Goal: Task Accomplishment & Management: Use online tool/utility

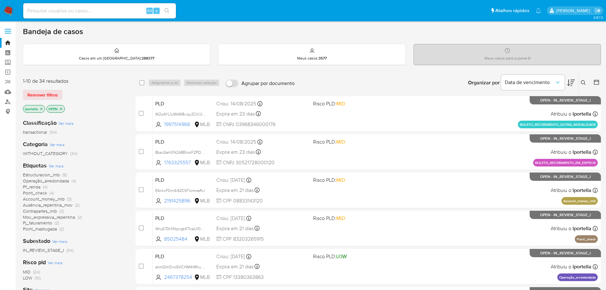
click at [8, 11] on img at bounding box center [8, 10] width 11 height 11
drag, startPoint x: 184, startPoint y: 1, endPoint x: 368, endPoint y: 30, distance: 186.0
click at [368, 30] on div "Bandeja de casos" at bounding box center [312, 32] width 578 height 10
click at [109, 12] on input at bounding box center [99, 11] width 153 height 8
paste input "Uutvc668gtj6TVkV6MVNxg6w"
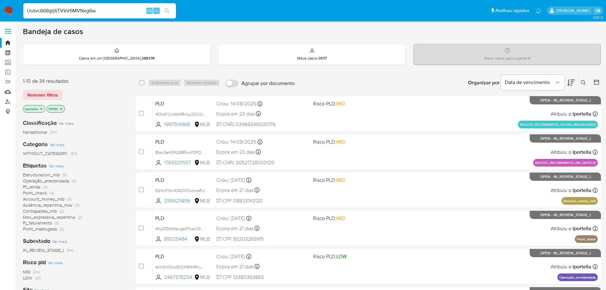
type input "Uutvc668gtj6TVkV6MVNxg6w"
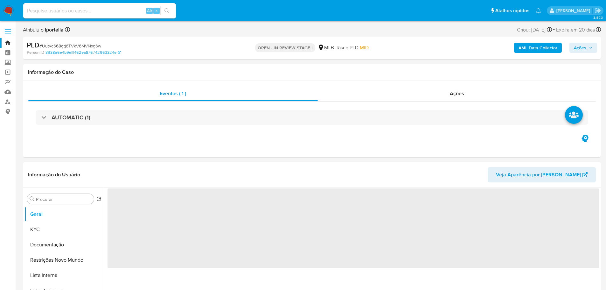
select select "10"
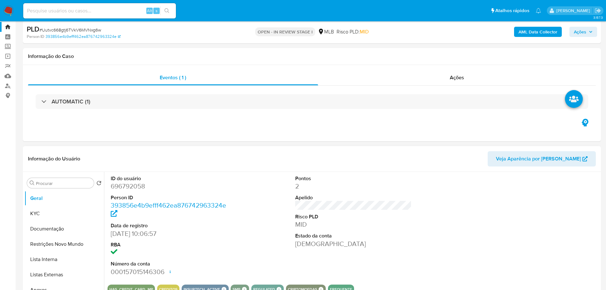
scroll to position [32, 0]
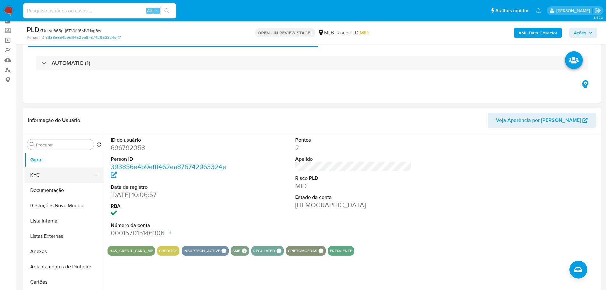
click at [37, 180] on button "KYC" at bounding box center [61, 174] width 74 height 15
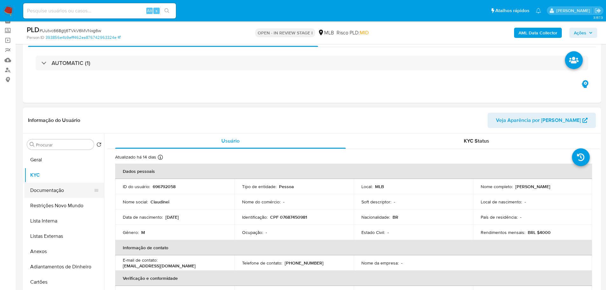
click at [63, 189] on button "Documentação" at bounding box center [61, 189] width 74 height 15
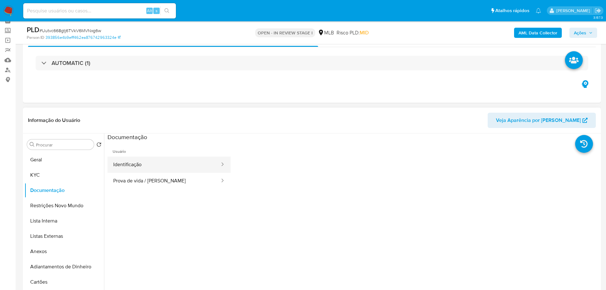
click at [140, 168] on button "Identificação" at bounding box center [163, 164] width 113 height 16
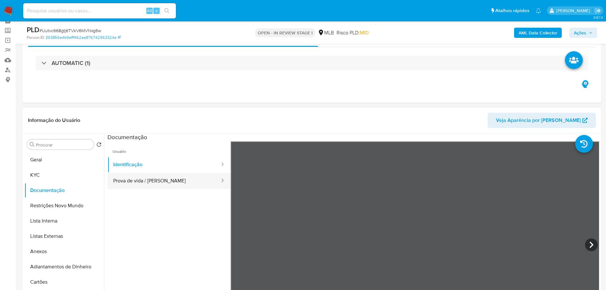
click at [155, 184] on button "Prova de vida / Selfie" at bounding box center [163, 181] width 113 height 16
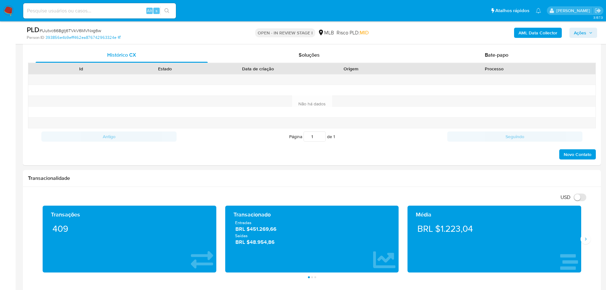
scroll to position [350, 0]
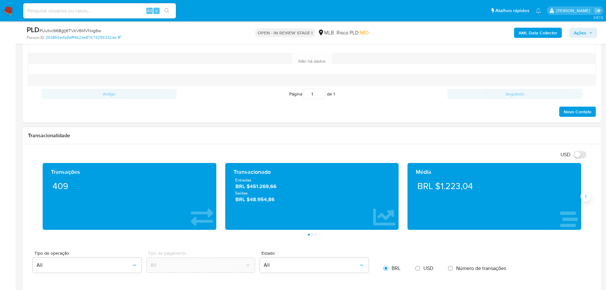
click at [587, 197] on icon "Siguiente" at bounding box center [585, 196] width 5 height 5
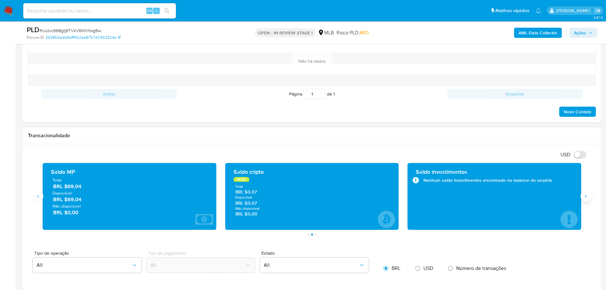
click at [587, 197] on icon "Siguiente" at bounding box center [585, 196] width 5 height 5
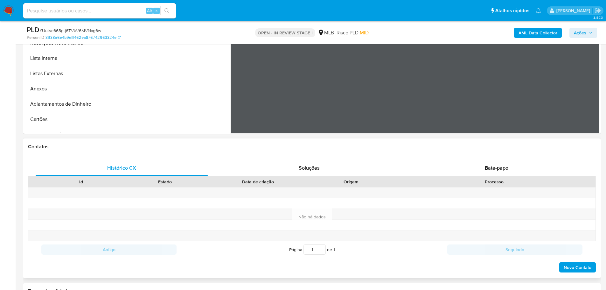
scroll to position [127, 0]
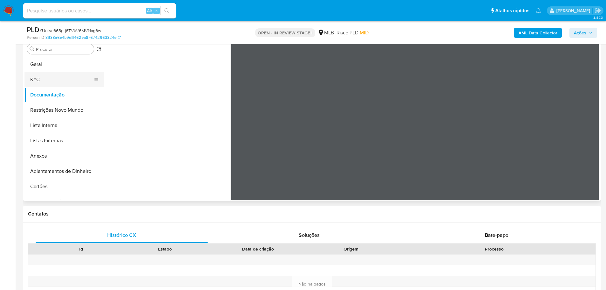
click at [52, 78] on button "KYC" at bounding box center [61, 79] width 74 height 15
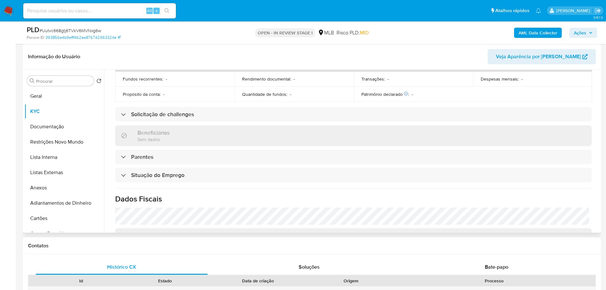
scroll to position [265, 0]
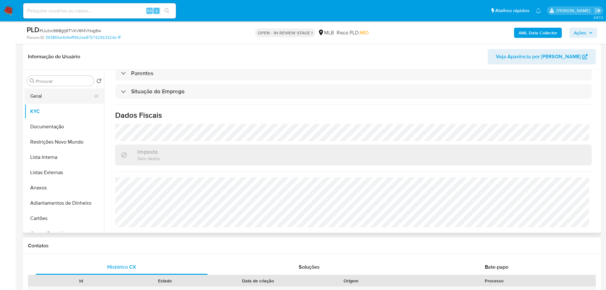
click at [51, 94] on button "Geral" at bounding box center [61, 95] width 74 height 15
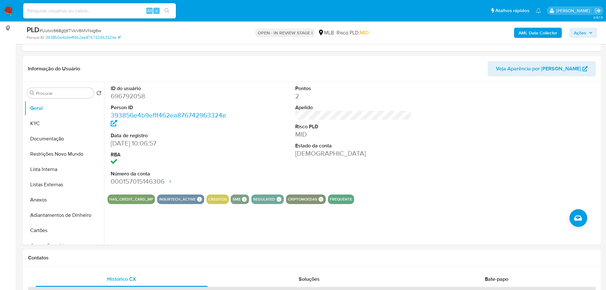
scroll to position [80, 0]
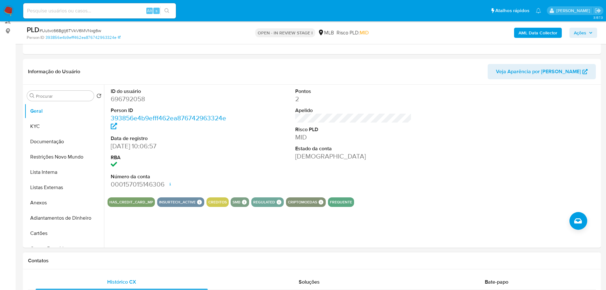
click at [102, 267] on div "Contatos" at bounding box center [312, 260] width 578 height 17
click at [44, 123] on button "KYC" at bounding box center [61, 126] width 74 height 15
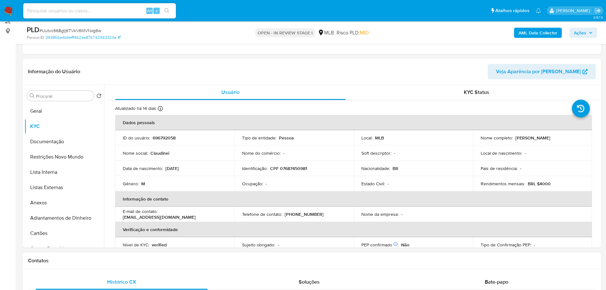
click at [98, 263] on h1 "Contatos" at bounding box center [311, 260] width 567 height 6
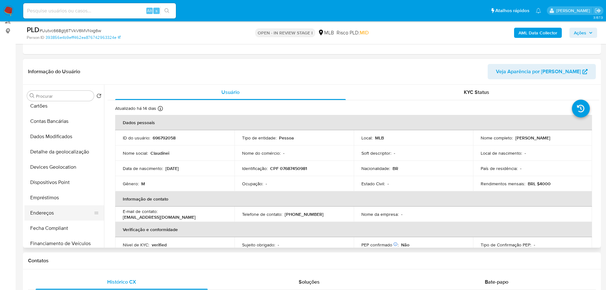
click at [52, 209] on button "Endereços" at bounding box center [61, 212] width 74 height 15
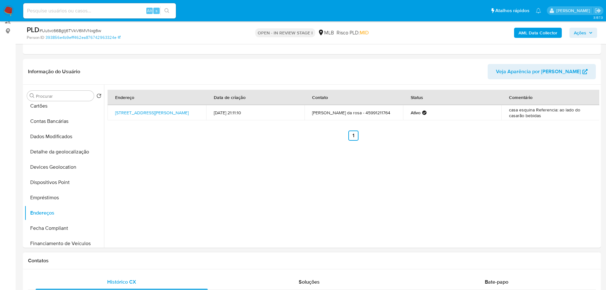
click at [143, 264] on div "Contatos" at bounding box center [312, 260] width 578 height 17
drag, startPoint x: 70, startPoint y: 152, endPoint x: 3, endPoint y: 169, distance: 69.1
click at [69, 152] on button "Detalhe da geolocalização" at bounding box center [63, 151] width 79 height 15
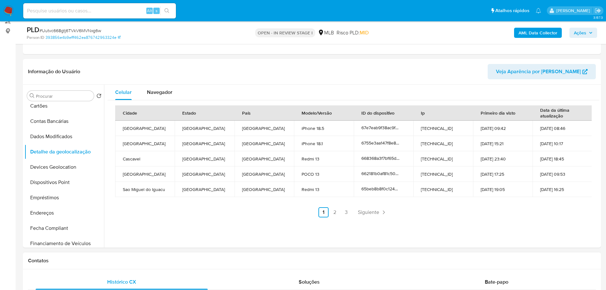
drag, startPoint x: 144, startPoint y: 255, endPoint x: 82, endPoint y: 203, distance: 80.5
click at [142, 256] on div "Contatos" at bounding box center [312, 260] width 578 height 17
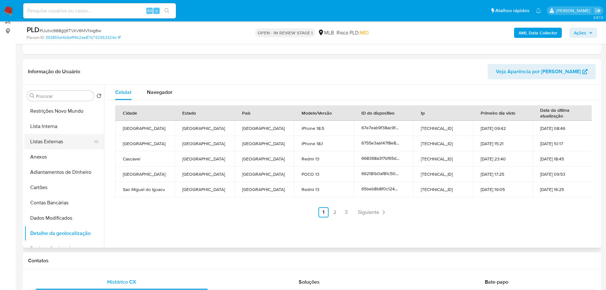
scroll to position [0, 0]
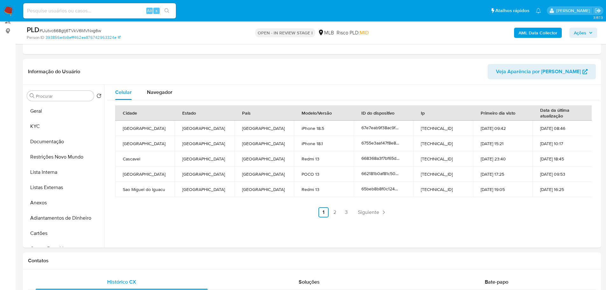
drag, startPoint x: 62, startPoint y: 153, endPoint x: 18, endPoint y: 163, distance: 45.2
click at [61, 152] on button "Restrições Novo Mundo" at bounding box center [63, 156] width 79 height 15
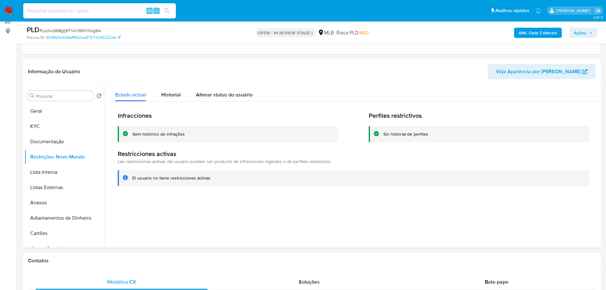
click at [150, 263] on h1 "Contatos" at bounding box center [311, 260] width 567 height 6
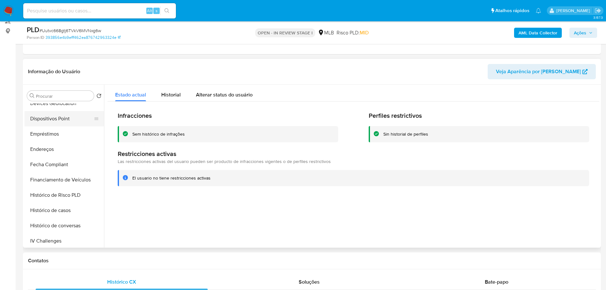
click at [62, 121] on button "Dispositivos Point" at bounding box center [61, 118] width 74 height 15
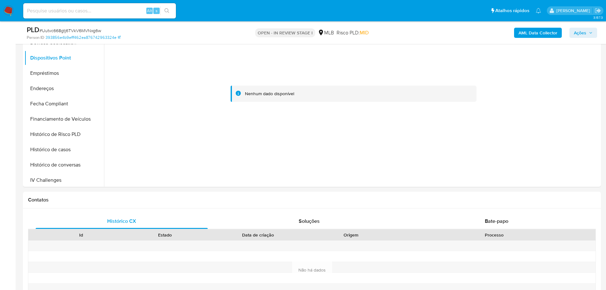
scroll to position [144, 0]
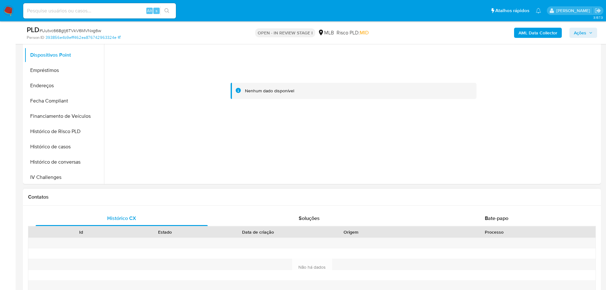
click at [345, 253] on div at bounding box center [351, 253] width 84 height 10
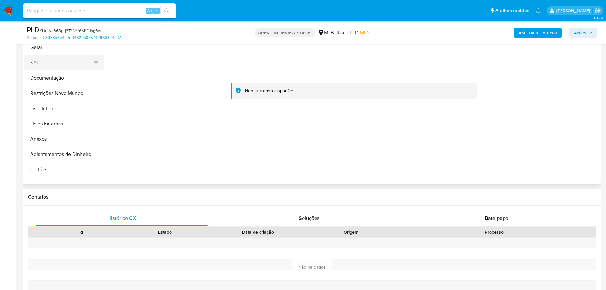
drag, startPoint x: 43, startPoint y: 66, endPoint x: 104, endPoint y: 96, distance: 67.5
click at [44, 66] on button "KYC" at bounding box center [63, 62] width 79 height 15
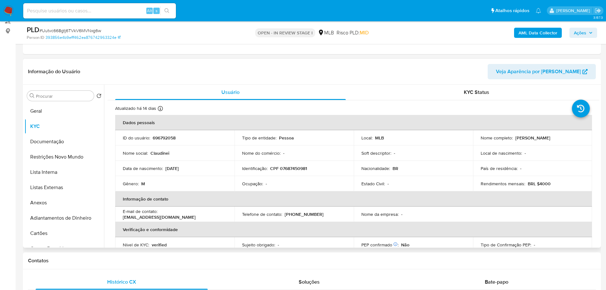
click at [294, 167] on p "CPF 07687450981" at bounding box center [288, 168] width 37 height 6
copy p "07687450981"
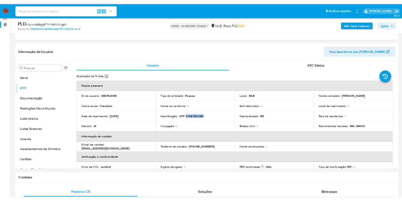
scroll to position [80, 0]
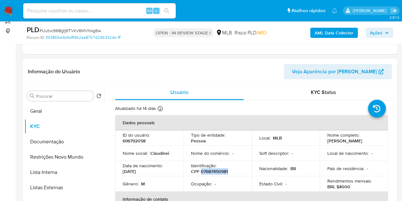
click at [374, 33] on span "Ações" at bounding box center [376, 33] width 12 height 10
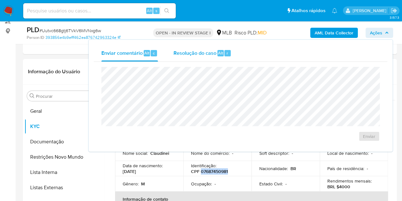
drag, startPoint x: 207, startPoint y: 52, endPoint x: 201, endPoint y: 63, distance: 11.7
click at [207, 52] on span "Resolução do caso" at bounding box center [194, 52] width 43 height 7
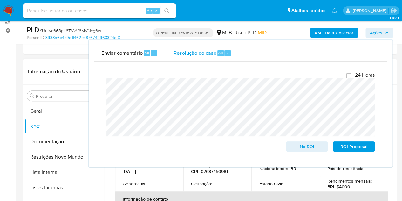
click at [53, 86] on div "Procurar Retornar ao pedido padrão Geral KYC Documentação Restrições Novo Mundo…" at bounding box center [63, 167] width 79 height 162
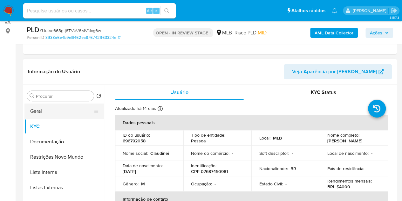
click at [51, 109] on button "Geral" at bounding box center [61, 110] width 74 height 15
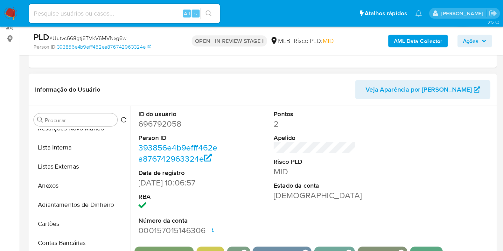
scroll to position [57, 0]
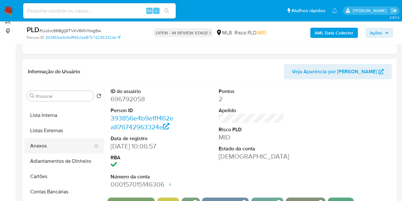
click at [50, 149] on button "Anexos" at bounding box center [61, 145] width 74 height 15
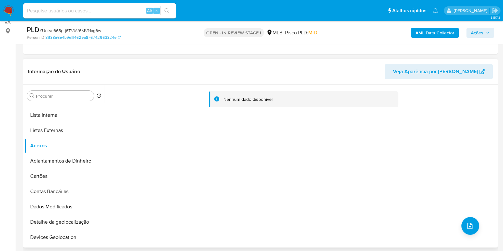
drag, startPoint x: 316, startPoint y: 1, endPoint x: 299, endPoint y: 148, distance: 148.8
click at [299, 148] on div "Nenhum dado disponível" at bounding box center [300, 166] width 392 height 163
click at [472, 224] on button "upload-file" at bounding box center [470, 226] width 18 height 18
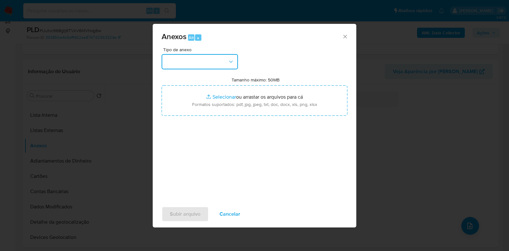
click at [213, 68] on button "button" at bounding box center [199, 61] width 76 height 15
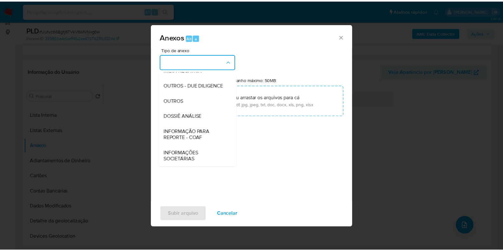
scroll to position [98, 0]
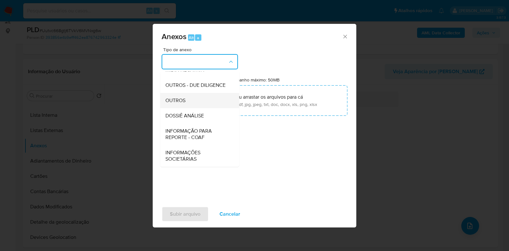
click at [182, 101] on span "OUTROS" at bounding box center [175, 100] width 20 height 6
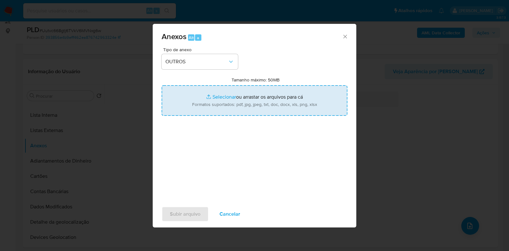
type input "C:\fakepath\SAR - XXX - CPF 07687450981 - CLAUDINEI OLIVEIRA DA ROSA.pdf"
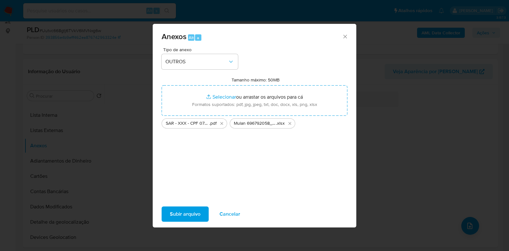
click at [190, 211] on span "Subir arquivo" at bounding box center [185, 214] width 31 height 14
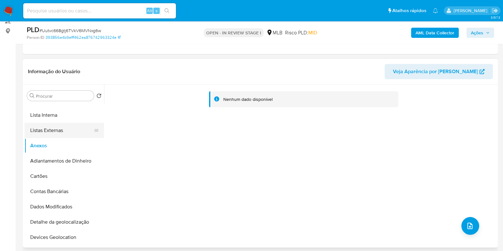
click at [55, 133] on button "Listas Externas" at bounding box center [61, 130] width 74 height 15
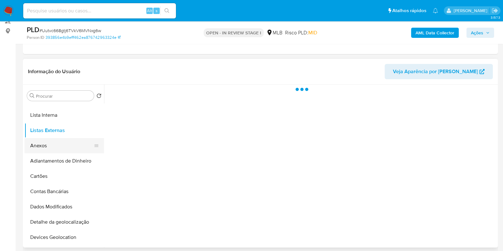
click at [52, 148] on button "Anexos" at bounding box center [61, 145] width 74 height 15
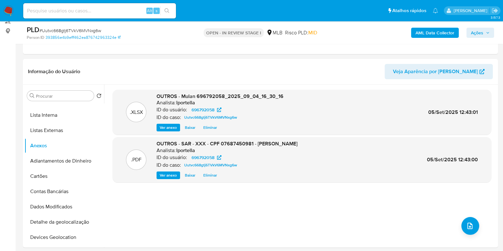
click at [486, 32] on icon "button" at bounding box center [487, 33] width 4 height 4
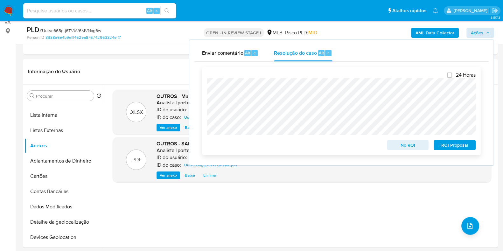
click at [461, 145] on span "ROI Proposal" at bounding box center [454, 144] width 33 height 9
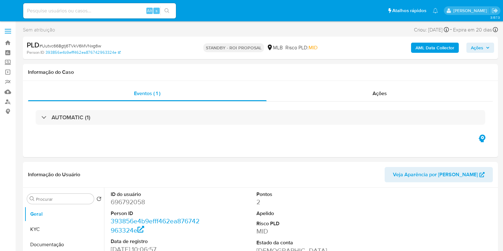
select select "10"
click at [4, 8] on img at bounding box center [8, 10] width 11 height 11
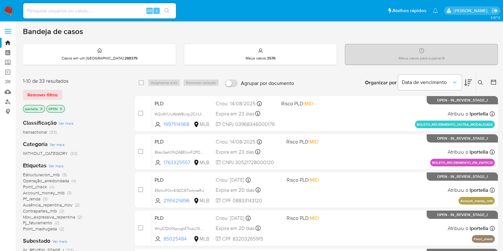
click at [8, 11] on img at bounding box center [8, 10] width 11 height 11
